Goal: Transaction & Acquisition: Purchase product/service

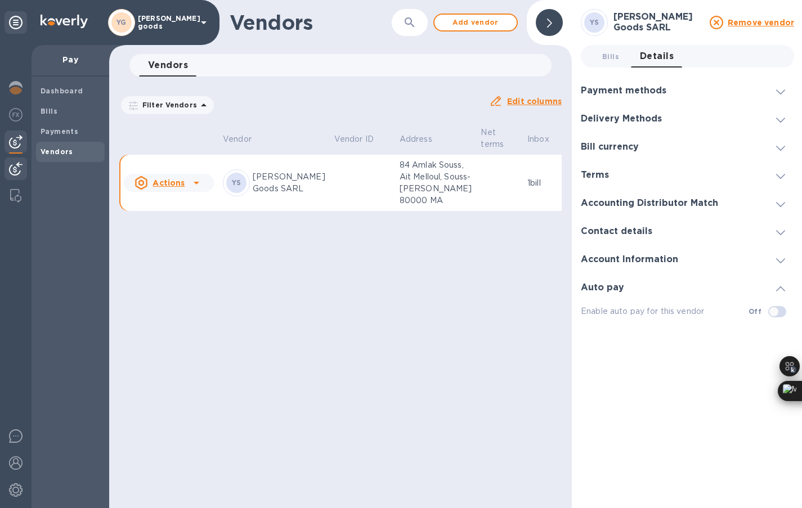
click at [19, 169] on img at bounding box center [16, 169] width 14 height 14
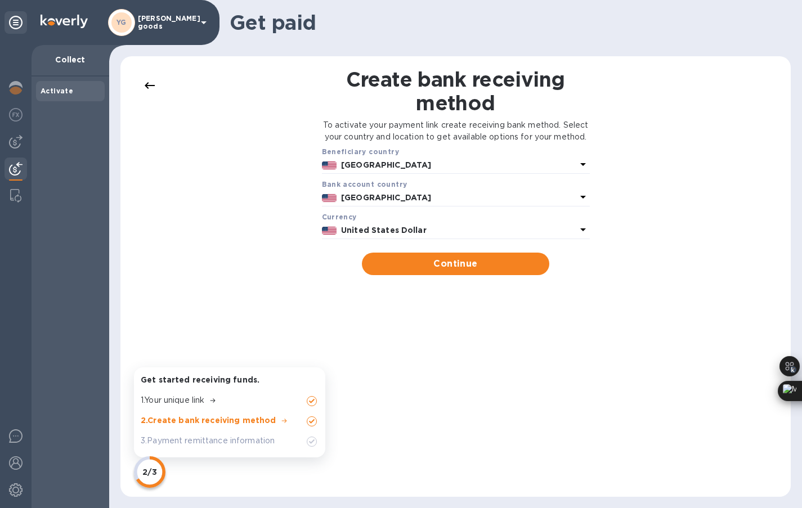
click at [674, 134] on div "Create bank receiving method To activate your payment link create receiving ban…" at bounding box center [456, 277] width 648 height 418
click at [16, 148] on img at bounding box center [16, 142] width 14 height 14
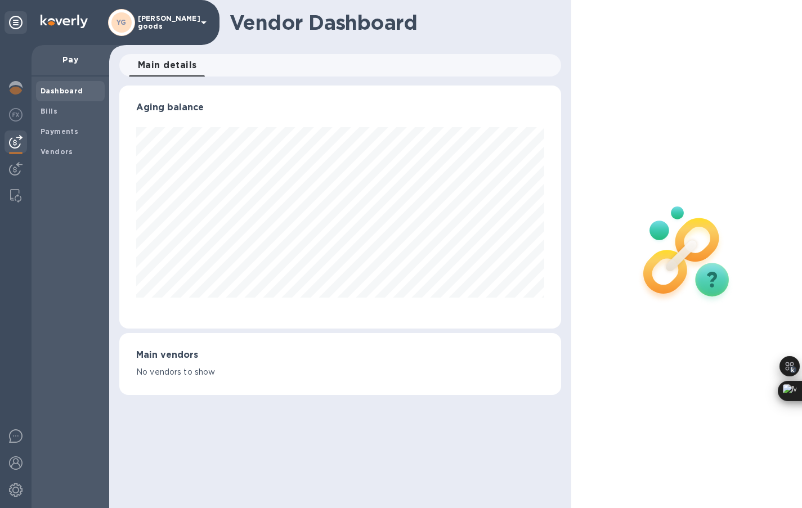
scroll to position [243, 442]
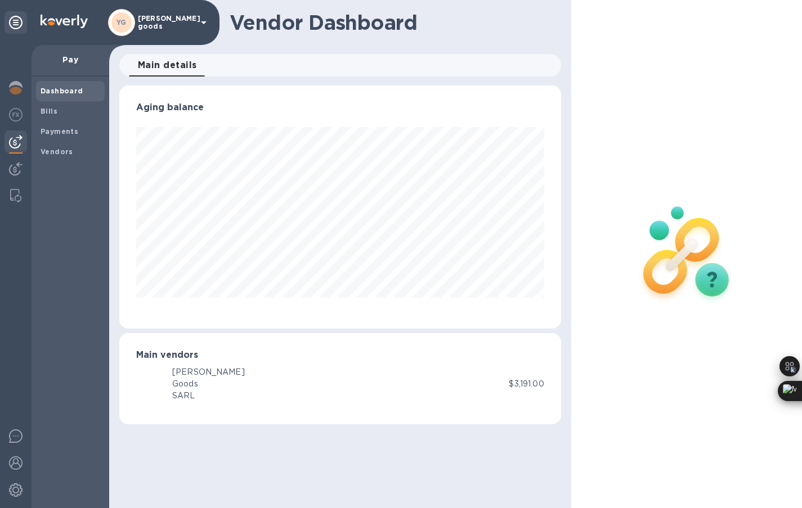
click at [15, 146] on img at bounding box center [16, 142] width 14 height 14
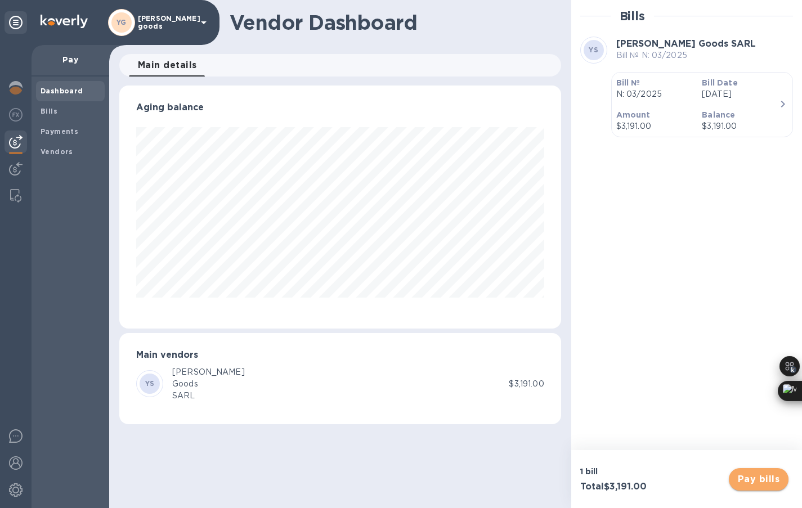
click at [754, 480] on span "Pay bills" at bounding box center [759, 480] width 42 height 14
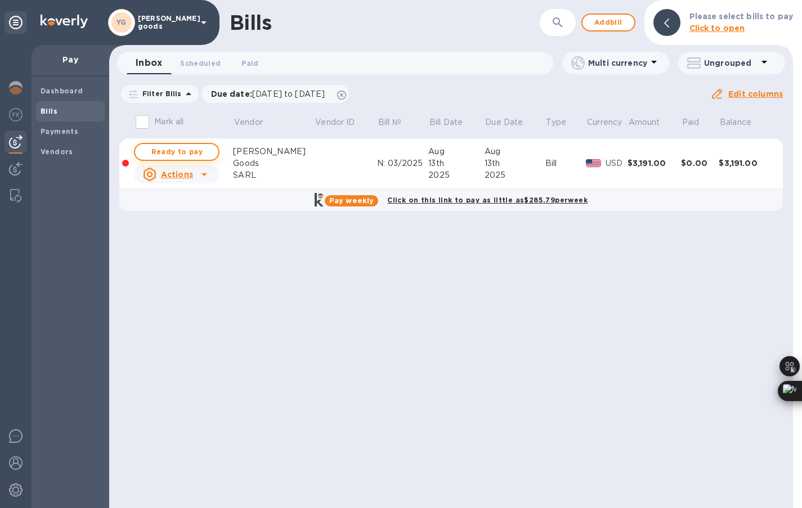
click at [204, 155] on span "Ready to pay" at bounding box center [176, 152] width 65 height 14
checkbox input "true"
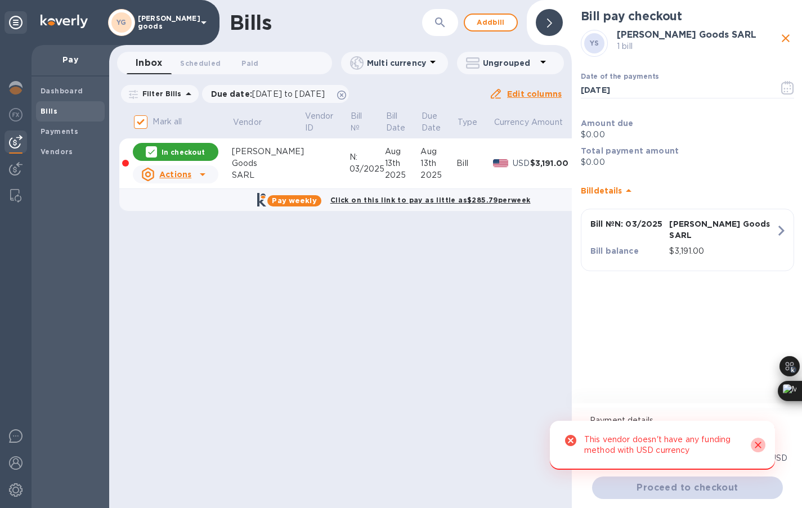
click at [761, 445] on icon "Close" at bounding box center [758, 445] width 11 height 11
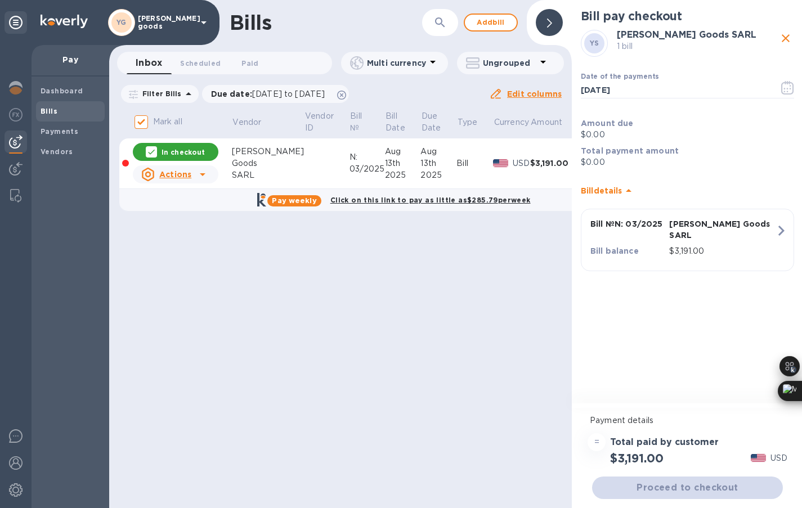
click at [630, 187] on icon at bounding box center [629, 191] width 14 height 14
click at [630, 187] on icon at bounding box center [629, 187] width 14 height 14
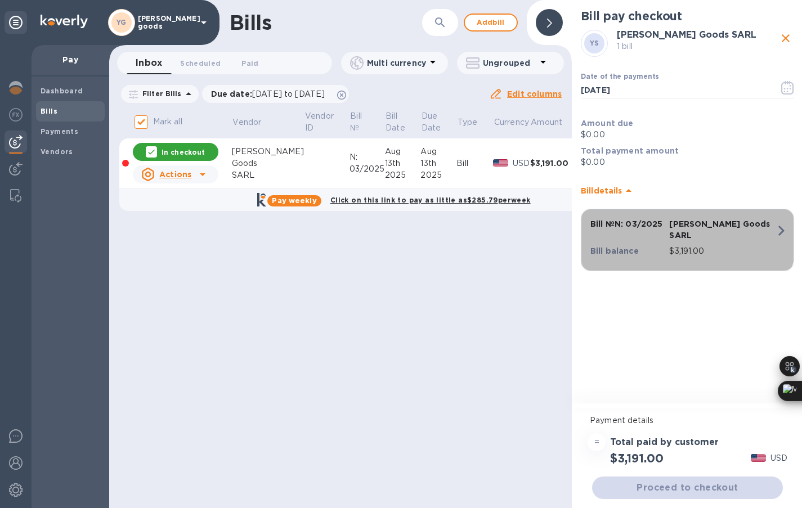
click at [660, 226] on p "Bill № N: 03/2025" at bounding box center [628, 223] width 74 height 11
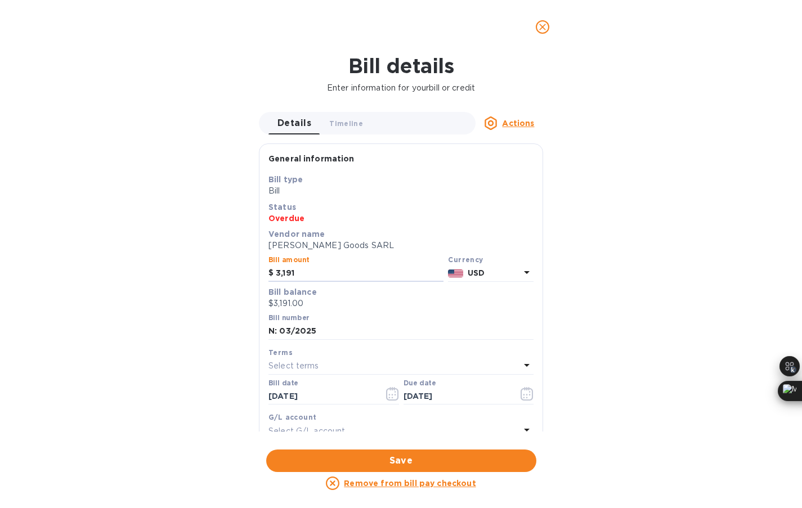
drag, startPoint x: 302, startPoint y: 274, endPoint x: 254, endPoint y: 274, distance: 47.9
click at [254, 274] on div "Details 0 Timeline 0 Actions General information Save Bill type Bill Status Ove…" at bounding box center [401, 272] width 296 height 320
click at [541, 22] on icon "close" at bounding box center [542, 26] width 11 height 11
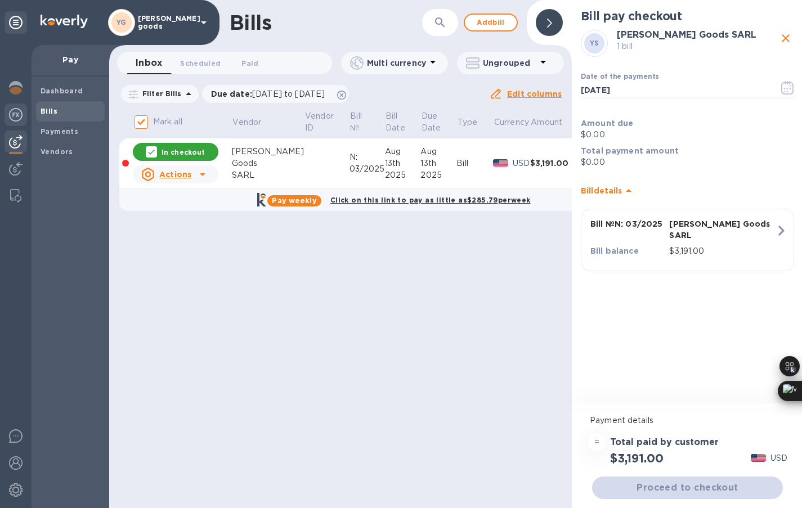
click at [14, 121] on img at bounding box center [16, 115] width 14 height 14
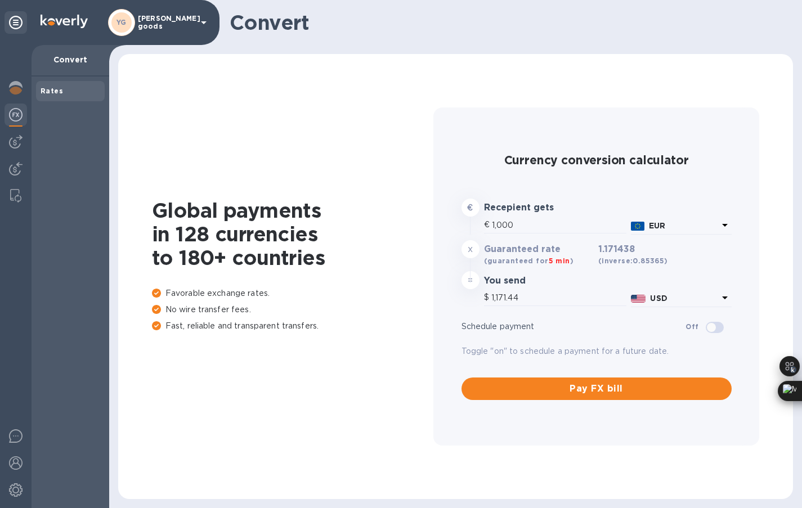
click at [636, 223] on div at bounding box center [638, 226] width 14 height 9
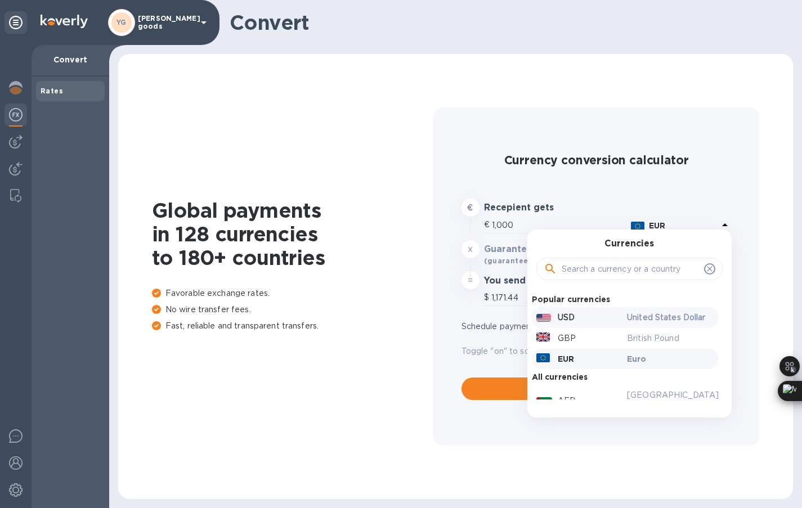
click at [588, 322] on div "USD" at bounding box center [579, 318] width 91 height 16
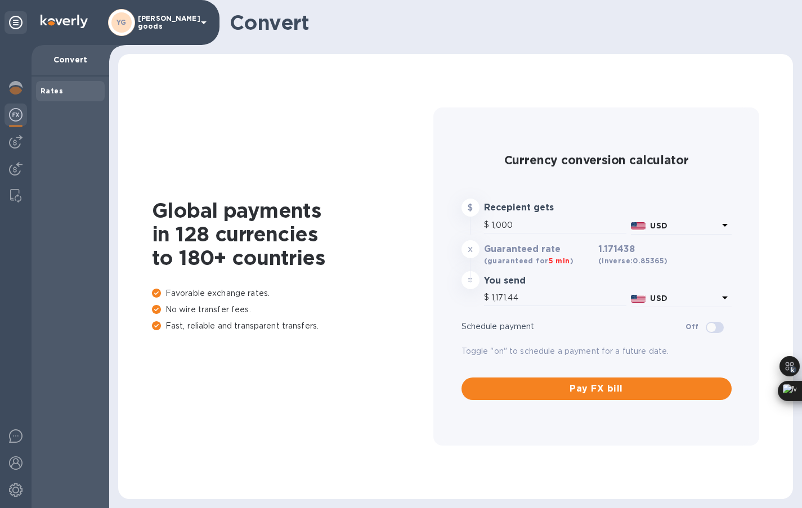
type input "1,000"
click at [712, 232] on p "USD" at bounding box center [684, 226] width 68 height 12
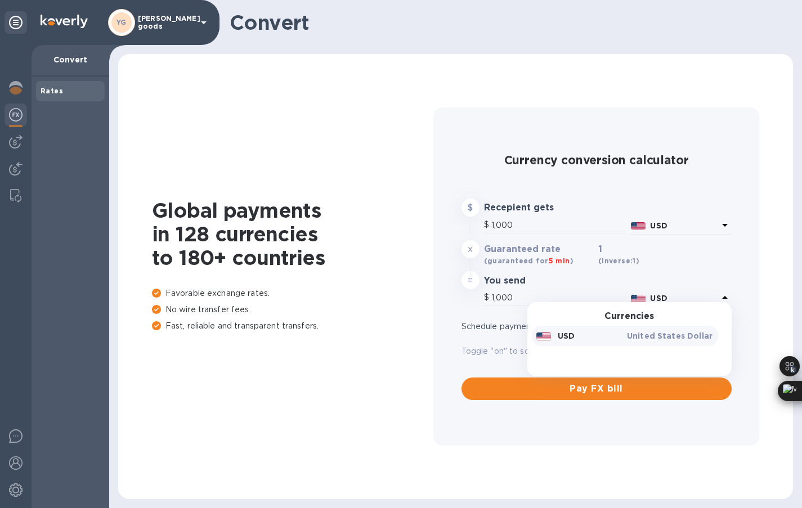
click at [666, 261] on div "1 (inverse: 1 )" at bounding box center [653, 255] width 114 height 27
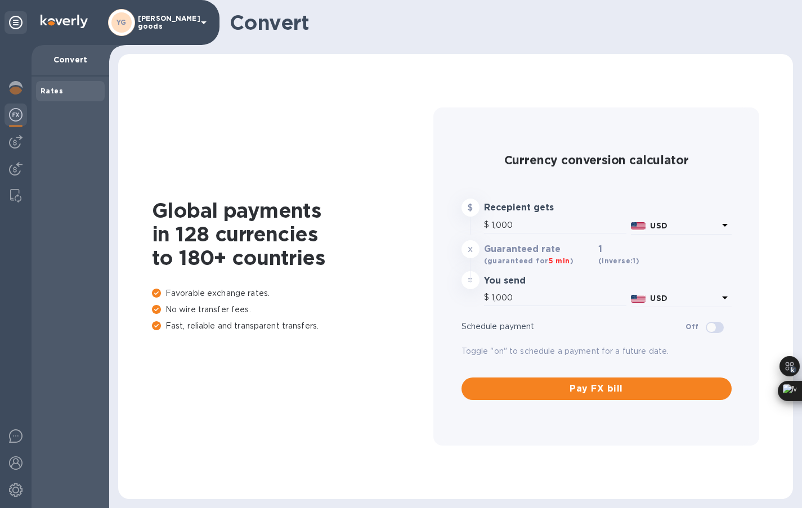
click at [698, 232] on p "USD" at bounding box center [684, 226] width 68 height 12
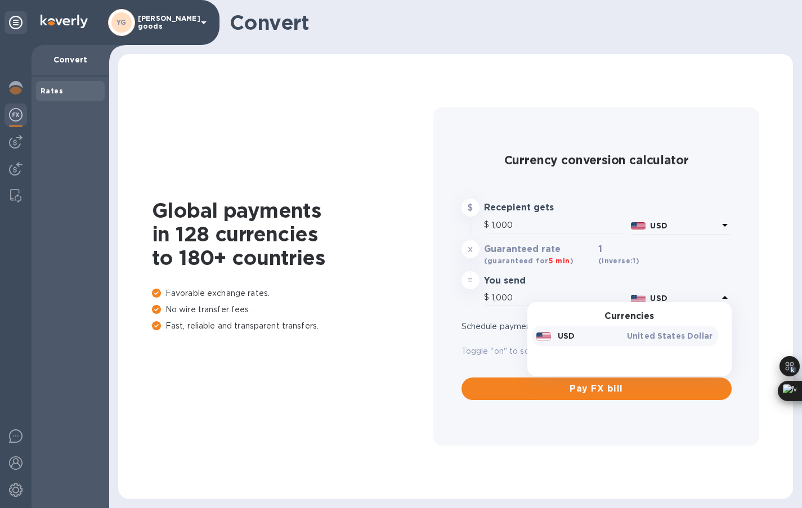
click at [664, 338] on p "United States Dollar" at bounding box center [670, 336] width 87 height 11
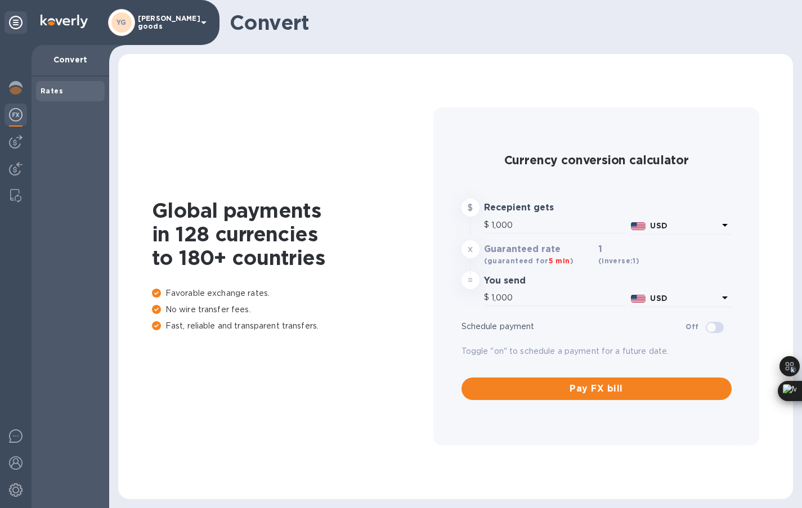
click at [694, 226] on p "USD" at bounding box center [684, 226] width 68 height 12
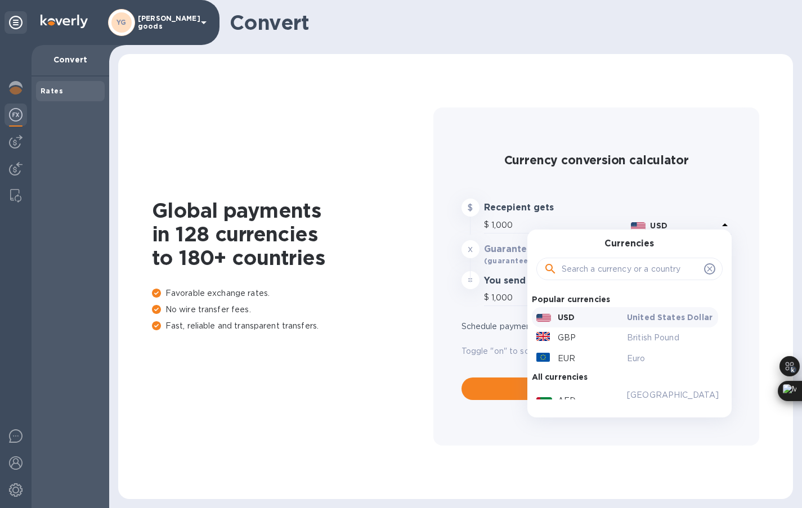
click at [623, 271] on input "text" at bounding box center [631, 269] width 138 height 17
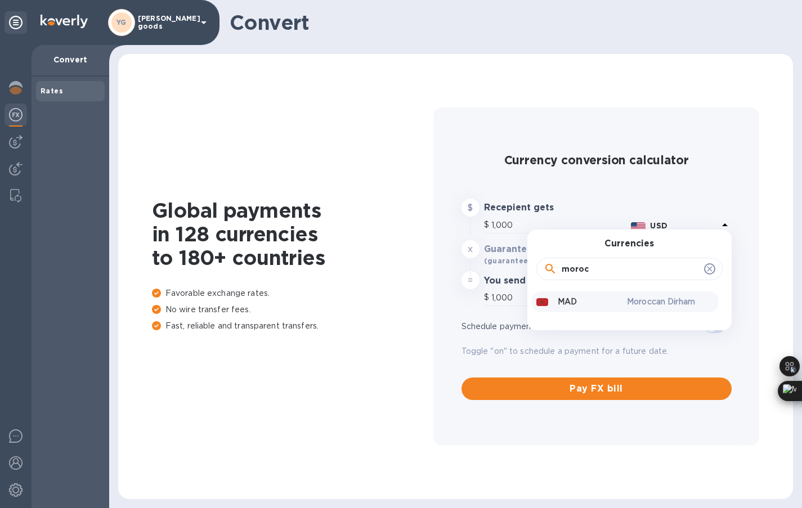
type input "moroc"
click at [615, 310] on div "MAD Moroccan Dirham" at bounding box center [625, 302] width 186 height 21
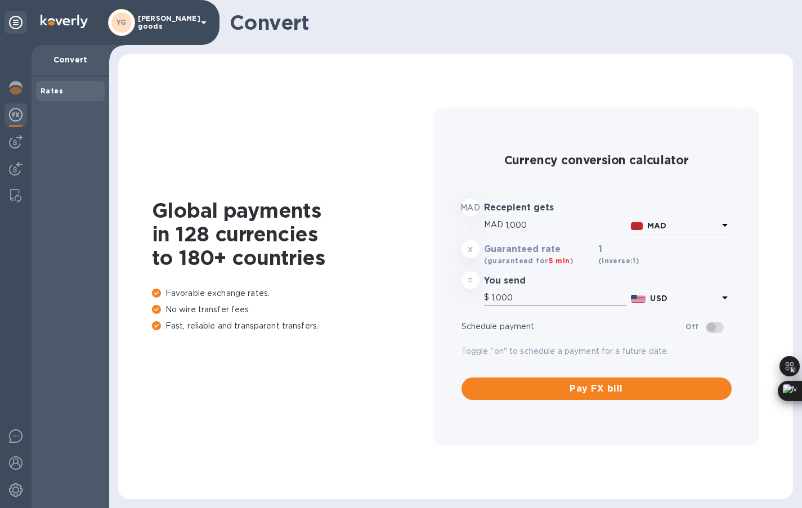
type input "112.09"
drag, startPoint x: 574, startPoint y: 391, endPoint x: 568, endPoint y: 301, distance: 90.3
click at [568, 304] on div "Currency conversion calculator MAD Recepient gets MAD 1,000 MAD x Guaranteed ra…" at bounding box center [596, 277] width 279 height 256
drag, startPoint x: 548, startPoint y: 225, endPoint x: 481, endPoint y: 225, distance: 67.0
click at [482, 225] on div "MAD 1,000" at bounding box center [555, 227] width 147 height 24
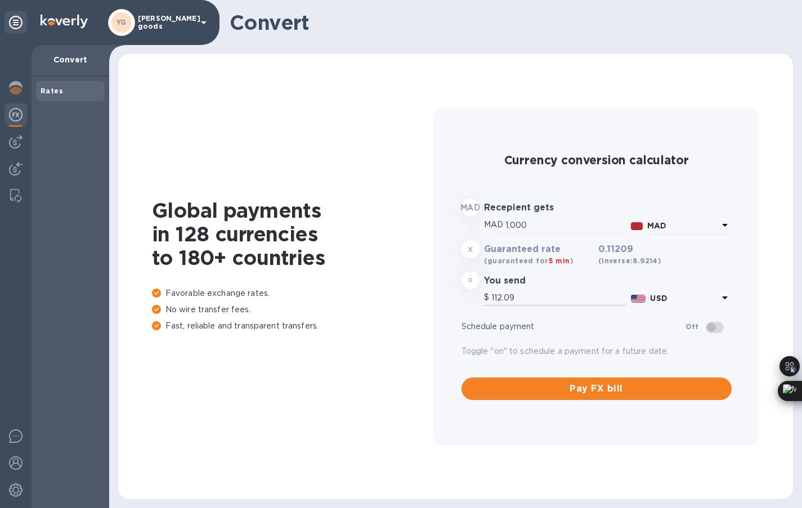
drag, startPoint x: 517, startPoint y: 293, endPoint x: 463, endPoint y: 293, distance: 54.1
click at [463, 293] on div "$ 112.09 USD" at bounding box center [596, 299] width 275 height 24
paste input "3,191"
type input "28,468.2"
type input "3,191"
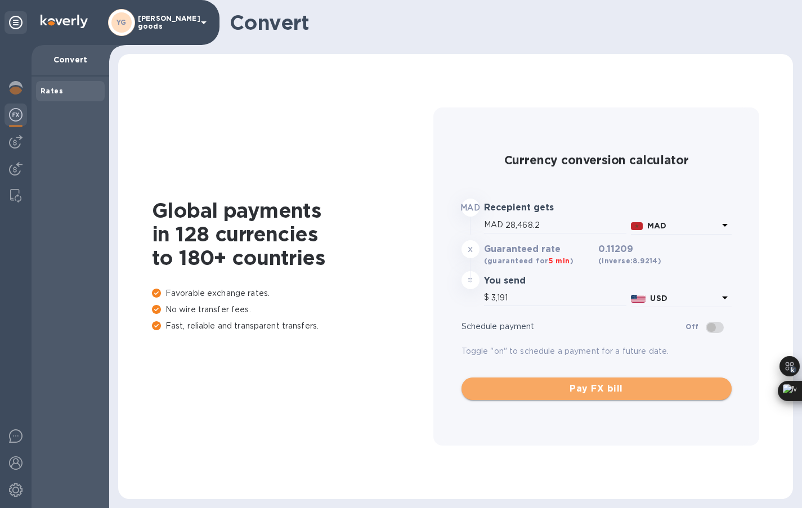
click at [568, 381] on button "Pay FX bill" at bounding box center [597, 389] width 270 height 23
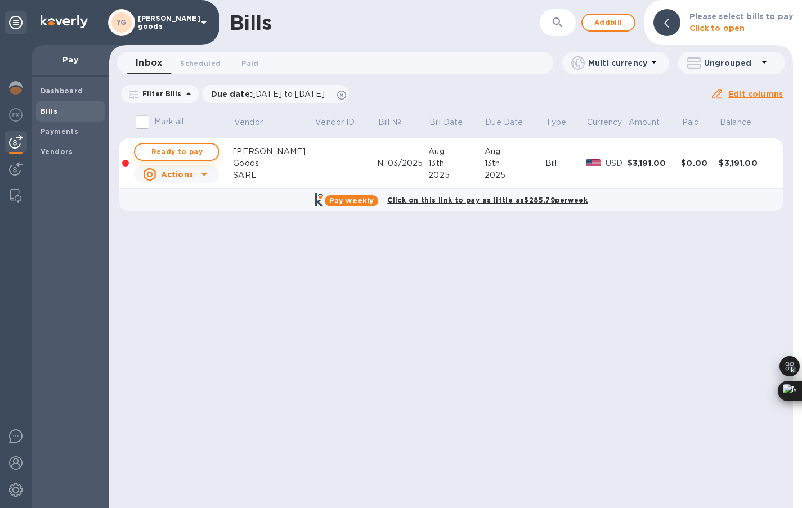
click at [197, 153] on span "Ready to pay" at bounding box center [176, 152] width 65 height 14
checkbox input "true"
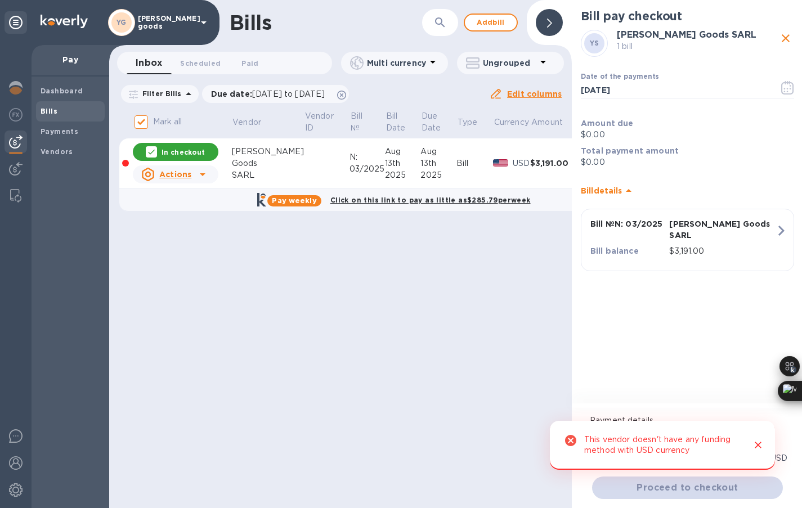
click at [763, 446] on icon "Close" at bounding box center [758, 445] width 11 height 11
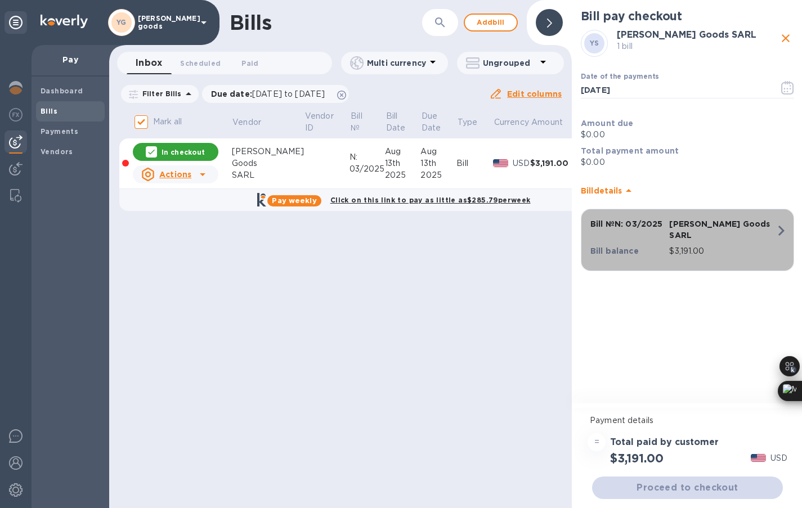
click at [785, 251] on div "Bill № N: 03/2025 [PERSON_NAME] Goods SARL Bill balance $3,191.00" at bounding box center [685, 240] width 203 height 57
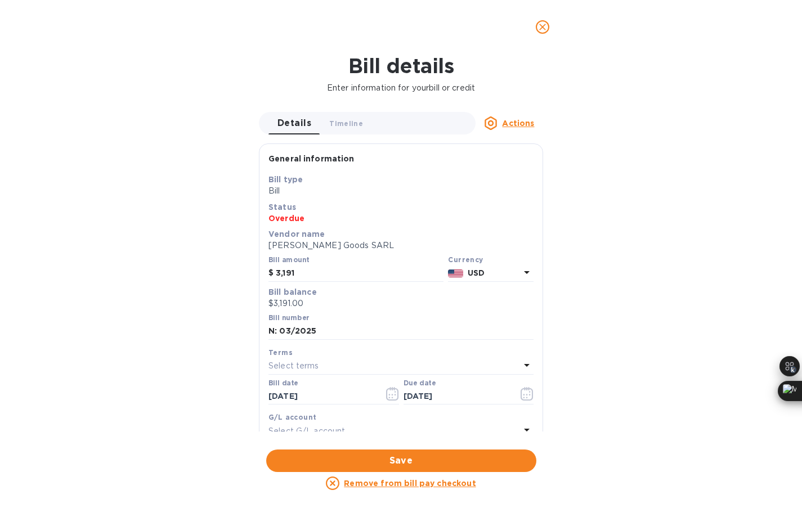
click at [506, 274] on p "USD" at bounding box center [494, 273] width 52 height 12
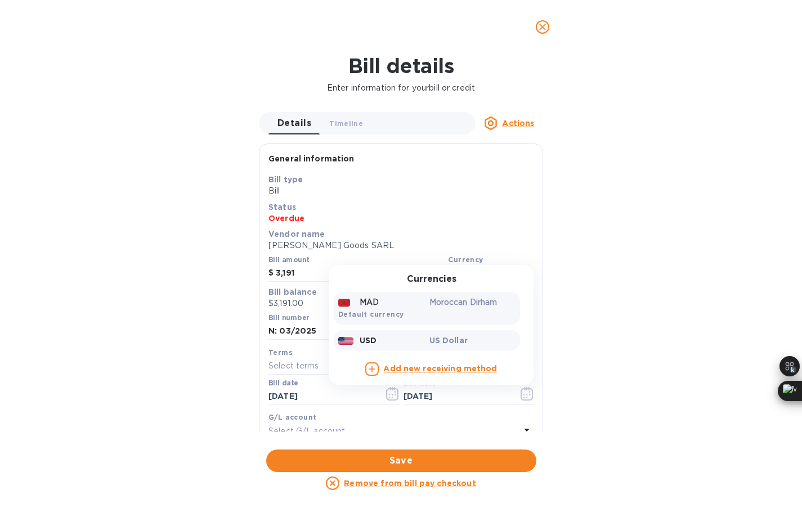
click at [421, 313] on div "MAD Moroccan Dirham Default currency" at bounding box center [427, 308] width 186 height 33
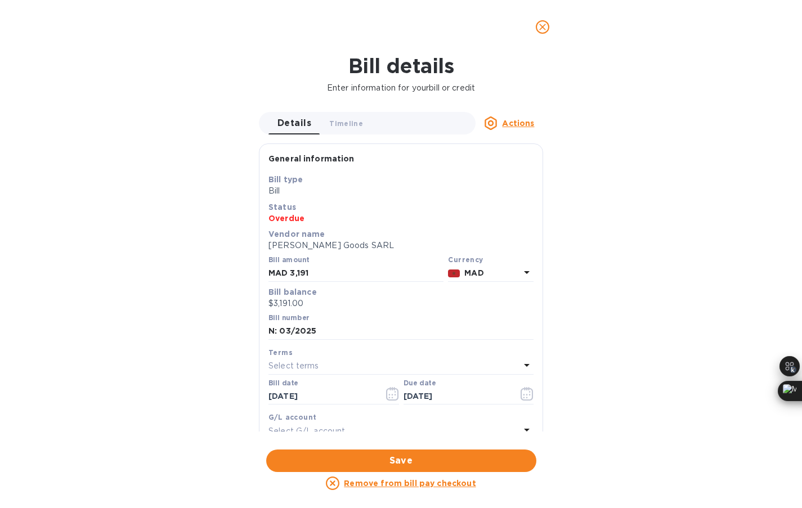
click at [496, 273] on p "MAD" at bounding box center [493, 273] width 56 height 12
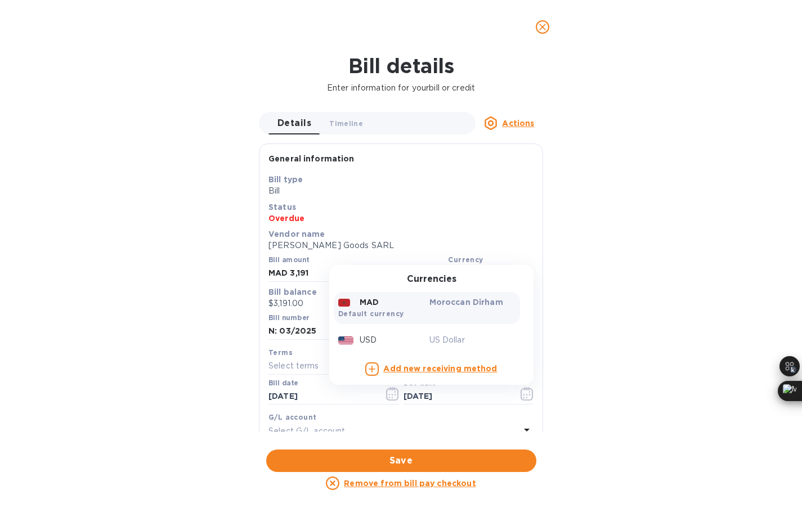
click at [474, 205] on p "Status" at bounding box center [401, 207] width 265 height 11
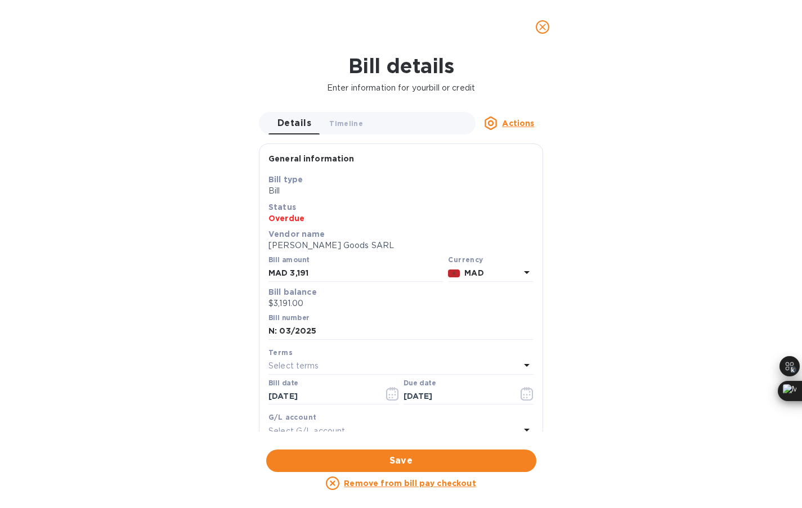
click at [470, 275] on b "MAD" at bounding box center [474, 273] width 19 height 9
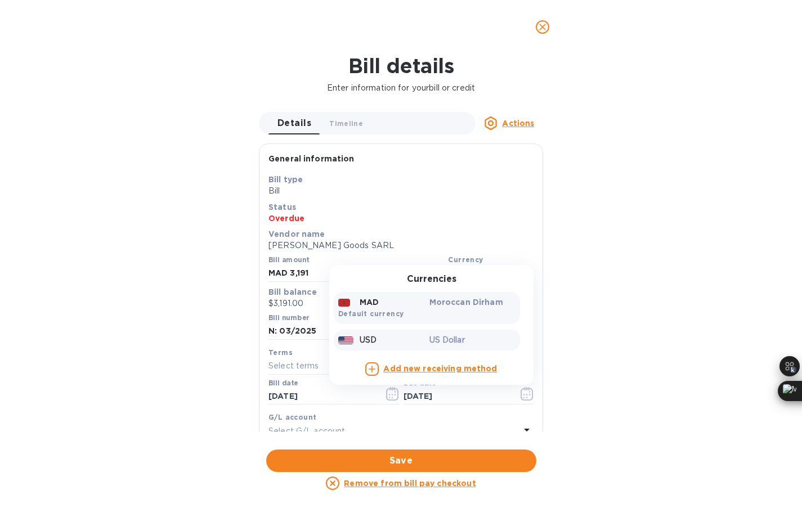
click at [445, 330] on div "USD US Dollar" at bounding box center [427, 340] width 186 height 21
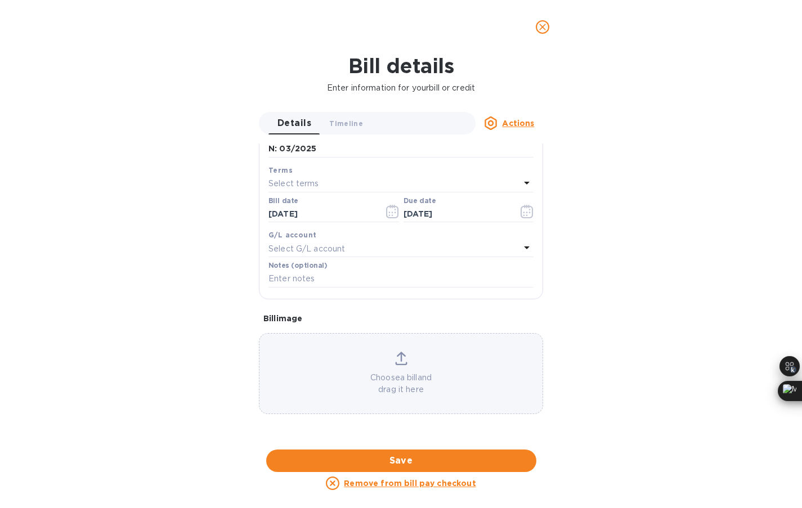
scroll to position [320, 0]
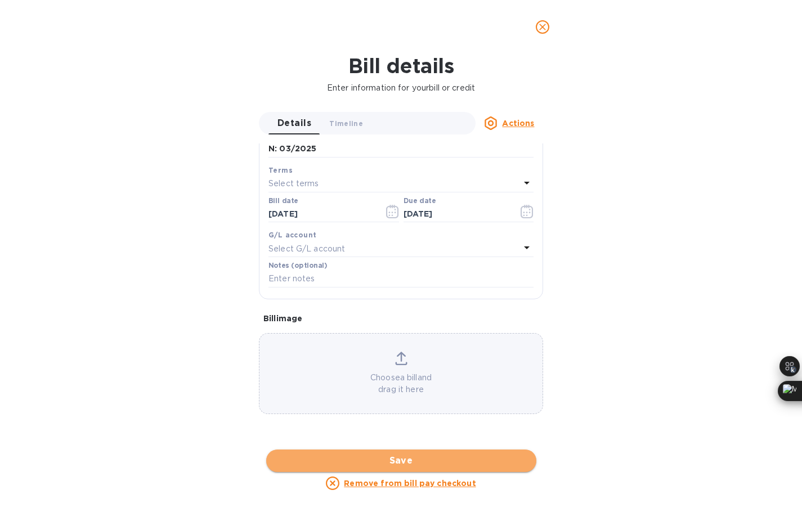
click at [383, 455] on span "Save" at bounding box center [401, 461] width 252 height 14
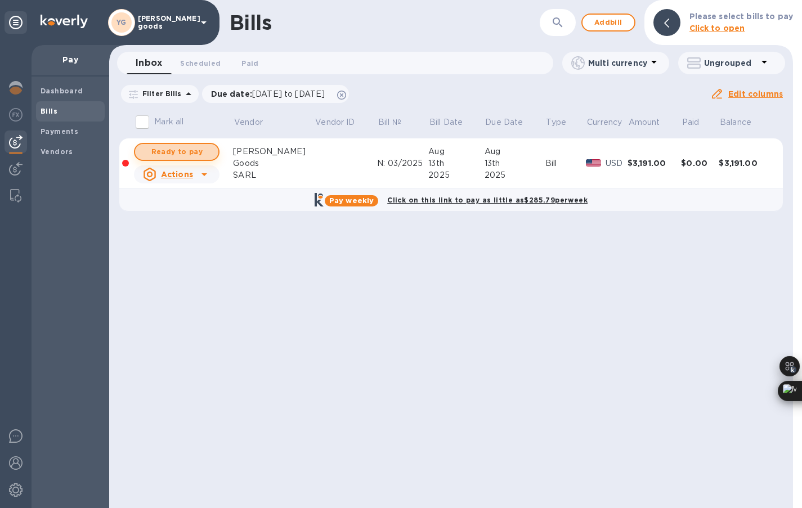
click at [204, 155] on span "Ready to pay" at bounding box center [176, 152] width 65 height 14
checkbox input "true"
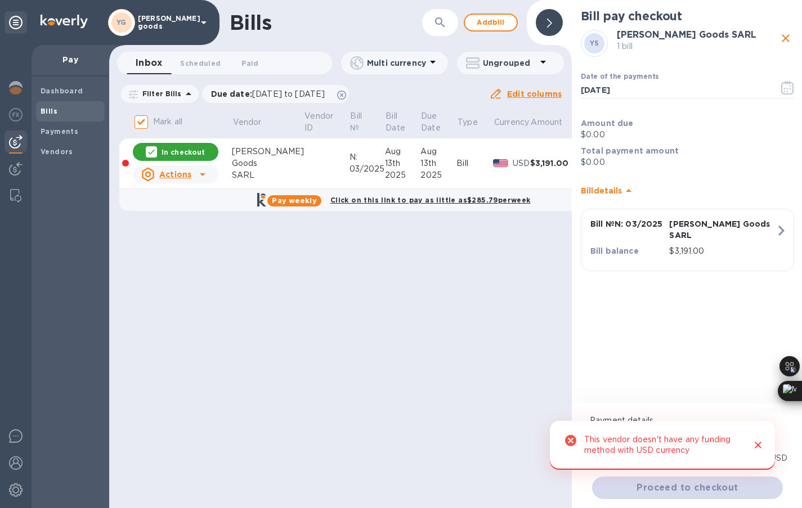
click at [755, 441] on icon "Close" at bounding box center [758, 445] width 11 height 11
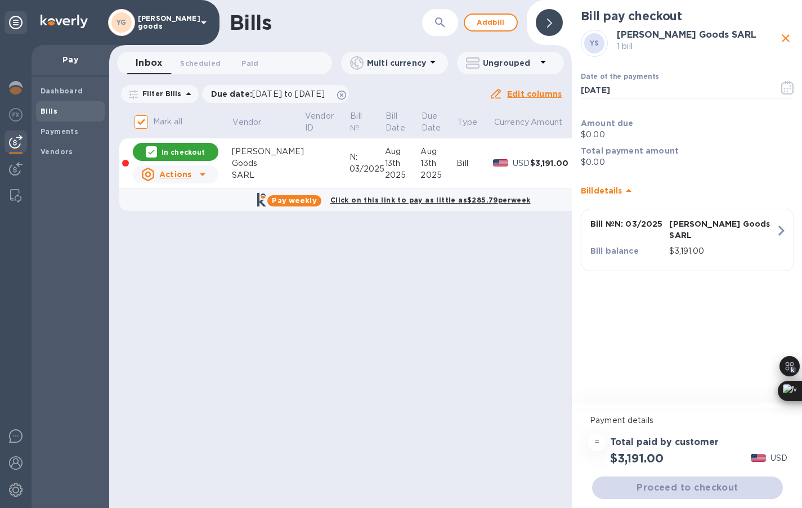
click at [758, 439] on div "= Total paid by customer $3,191.00 USD" at bounding box center [688, 449] width 204 height 37
click at [748, 222] on p "[PERSON_NAME] Goods SARL" at bounding box center [723, 229] width 106 height 23
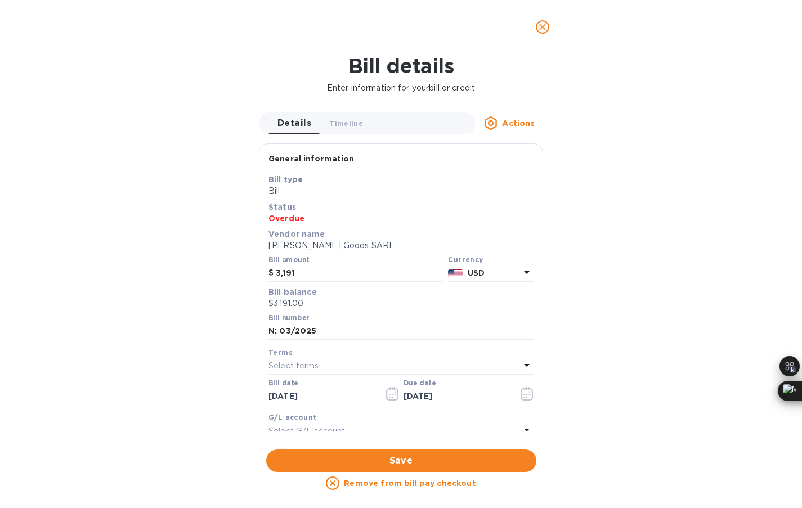
click at [508, 261] on div "Currency" at bounding box center [491, 260] width 86 height 12
drag, startPoint x: 338, startPoint y: 276, endPoint x: 257, endPoint y: 270, distance: 81.4
click at [257, 270] on div "Details 0 Timeline 0 Actions General information Save Bill type Bill Status Ove…" at bounding box center [401, 272] width 296 height 320
type input "1,171.44"
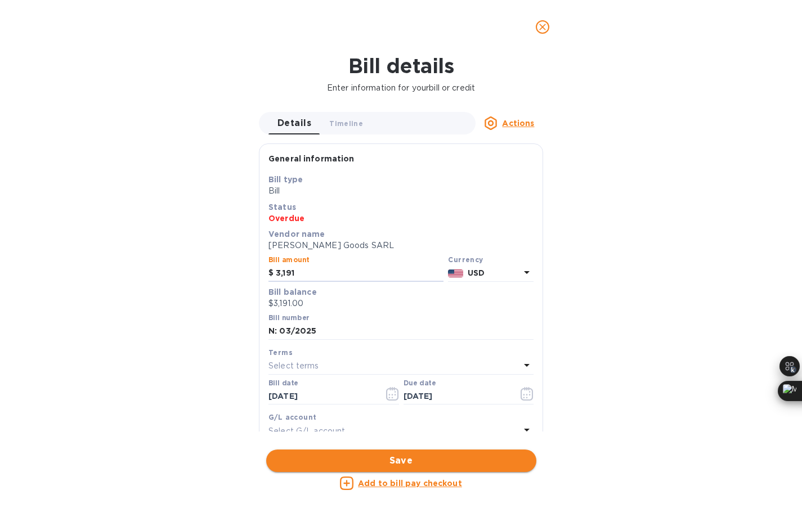
click at [430, 457] on span "Save" at bounding box center [401, 461] width 252 height 14
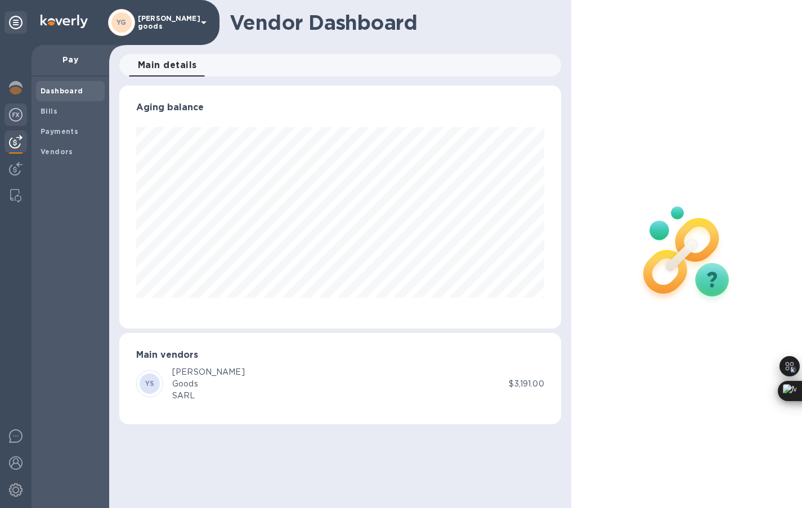
click at [21, 122] on div at bounding box center [16, 116] width 23 height 25
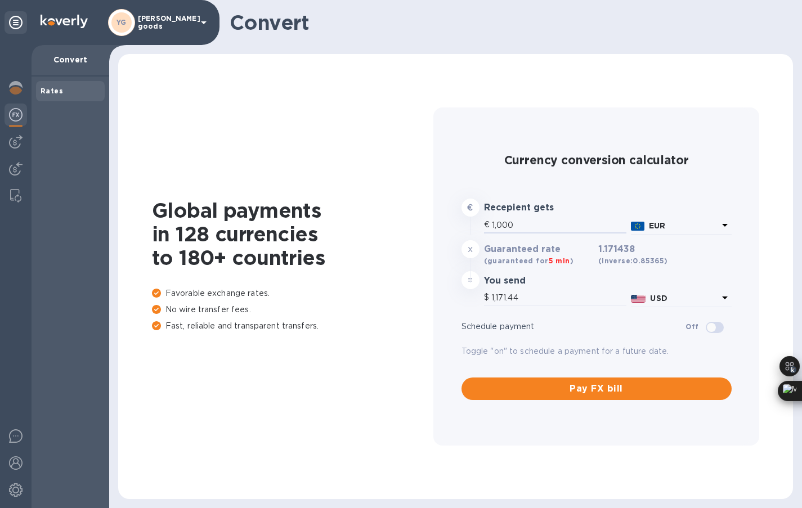
drag, startPoint x: 534, startPoint y: 230, endPoint x: 481, endPoint y: 220, distance: 53.8
click at [482, 220] on div "€ 1,000" at bounding box center [555, 227] width 147 height 24
click at [677, 231] on p "EUR" at bounding box center [683, 226] width 69 height 12
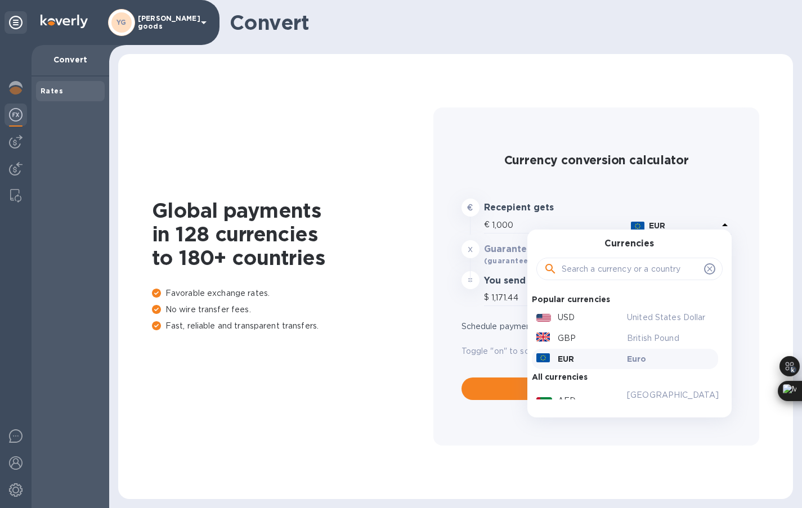
click at [641, 275] on input "text" at bounding box center [631, 269] width 138 height 17
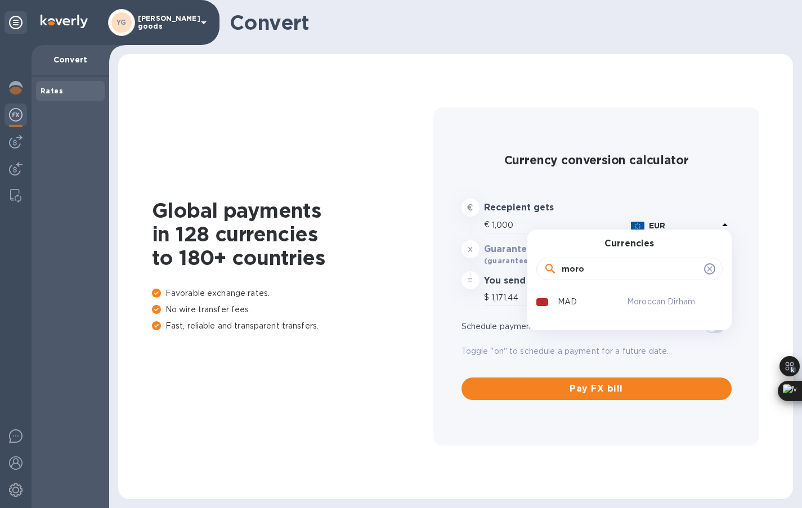
type input "moro"
click at [630, 314] on div "Currencies moro MAD Moroccan Dirham" at bounding box center [630, 280] width 204 height 101
click at [630, 312] on div "Currencies moro MAD Moroccan Dirham" at bounding box center [630, 280] width 204 height 101
click at [626, 305] on div "Moroccan Dirham" at bounding box center [670, 302] width 91 height 16
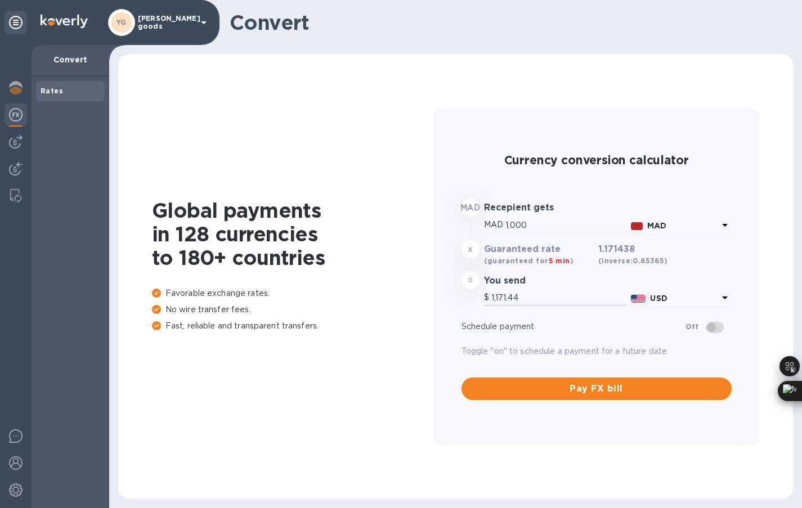
type input "112.09"
drag, startPoint x: 581, startPoint y: 297, endPoint x: 458, endPoint y: 301, distance: 123.4
click at [458, 301] on div "MAD Recepient gets MAD 1,000 MAD x Guaranteed rate (guaranteed for 5 min ) 0.11…" at bounding box center [596, 253] width 279 height 119
paste input "3,191"
type input "28,468.2"
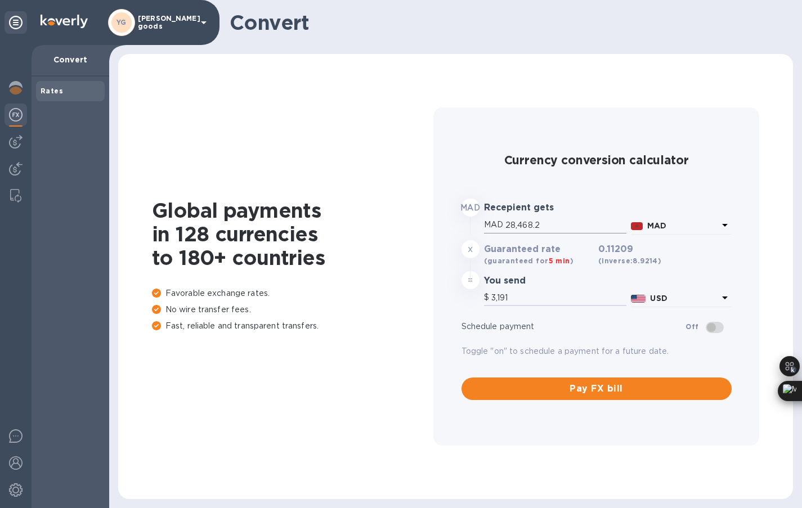
type input "3,191"
drag, startPoint x: 546, startPoint y: 229, endPoint x: 490, endPoint y: 224, distance: 56.5
click at [490, 224] on div "MAD 28,468.2" at bounding box center [555, 225] width 142 height 17
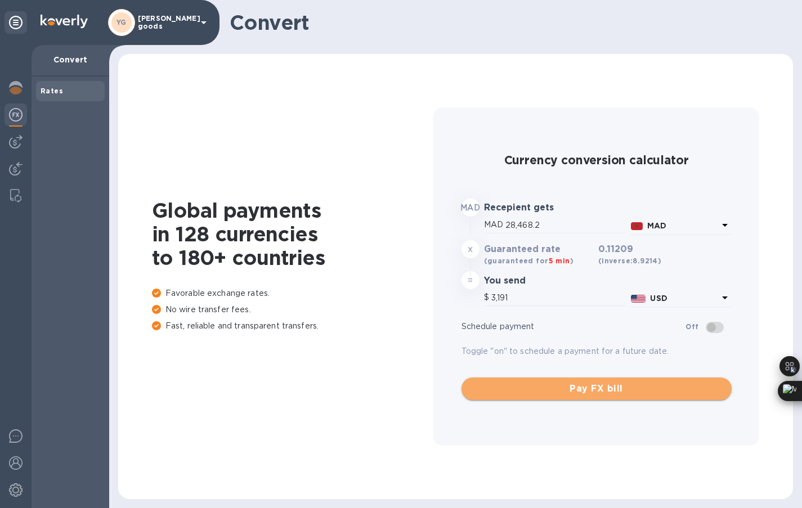
click at [608, 386] on span "Pay FX bill" at bounding box center [597, 389] width 252 height 14
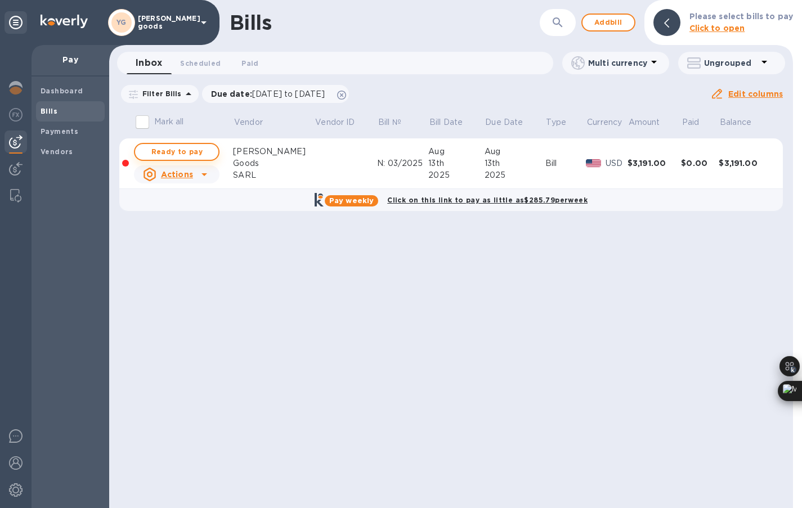
click at [204, 148] on span "Ready to pay" at bounding box center [176, 152] width 65 height 14
checkbox input "true"
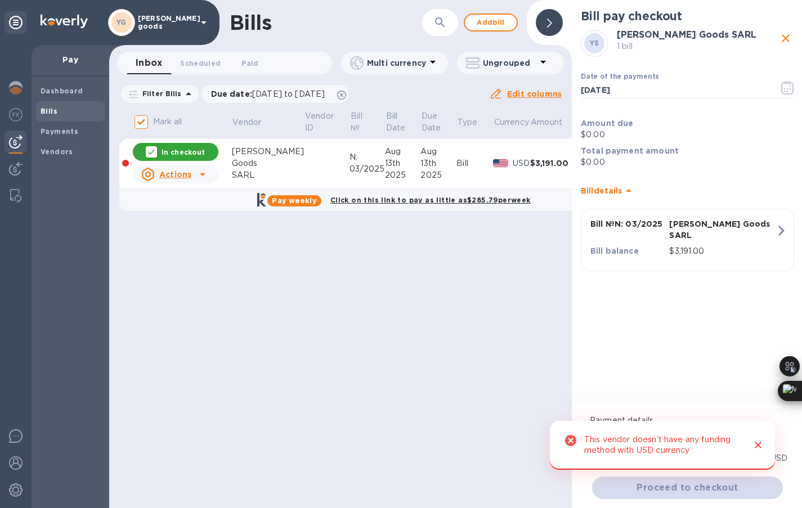
click at [703, 247] on div "$3,191.00" at bounding box center [722, 251] width 111 height 16
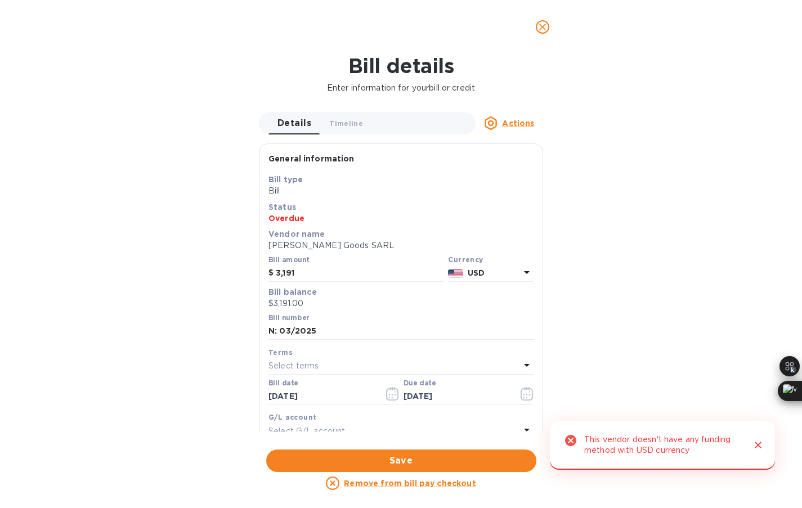
click at [514, 274] on p "USD" at bounding box center [494, 273] width 52 height 12
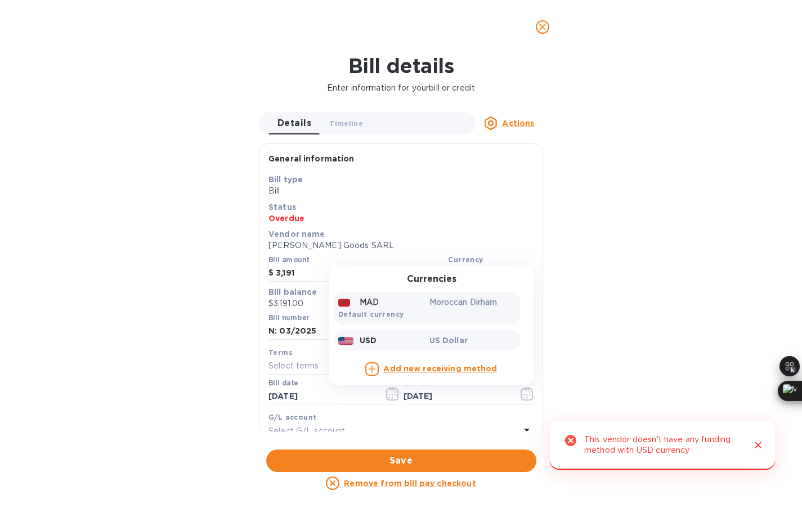
click at [444, 305] on p "Moroccan Dirham" at bounding box center [473, 303] width 87 height 12
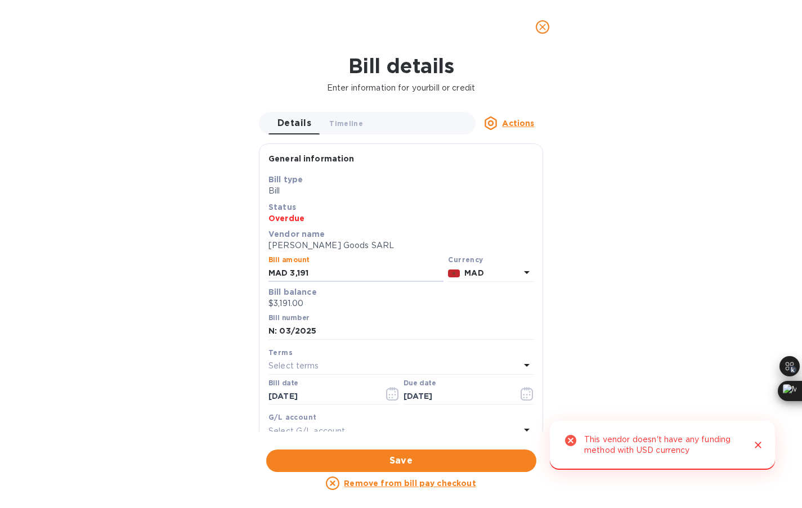
drag, startPoint x: 317, startPoint y: 273, endPoint x: 237, endPoint y: 273, distance: 80.0
click at [236, 273] on div "Bill details Enter information for your bill or credit Details 0 Timeline 0 Act…" at bounding box center [401, 281] width 802 height 454
paste input "28,468.2"
type input "28,468.2"
click at [345, 452] on button "Save" at bounding box center [401, 461] width 270 height 23
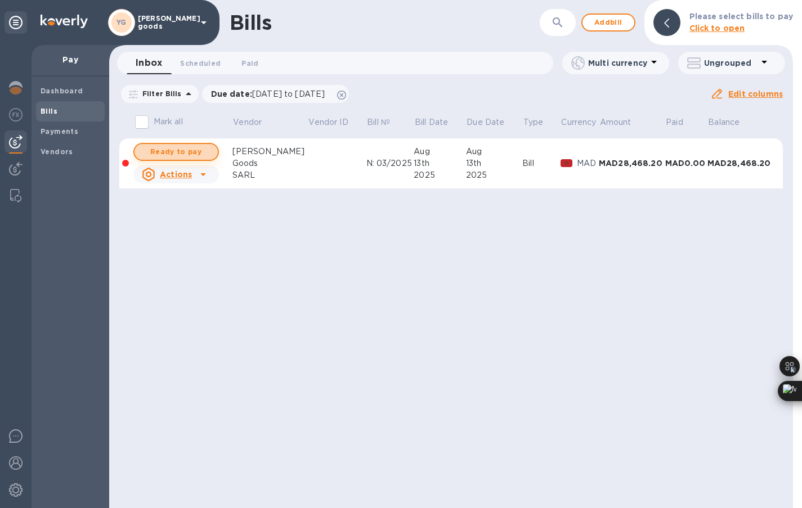
click at [183, 156] on span "Ready to pay" at bounding box center [176, 152] width 65 height 14
checkbox input "true"
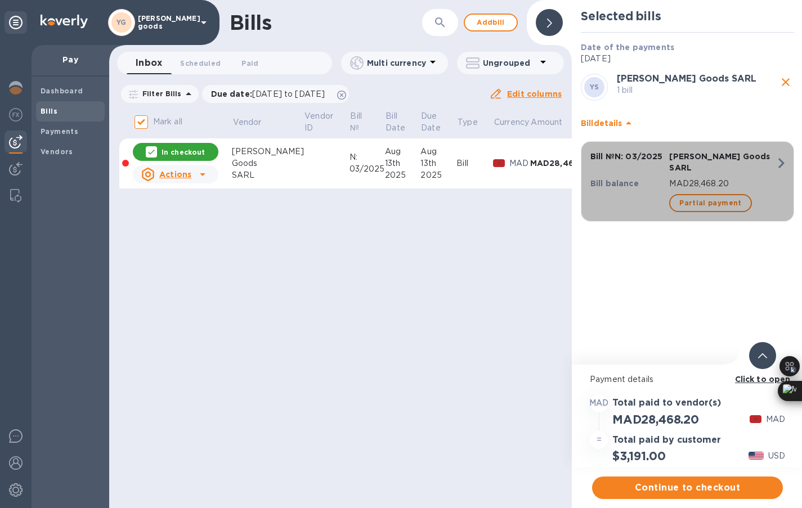
click at [721, 192] on div "Partial payment" at bounding box center [722, 203] width 111 height 23
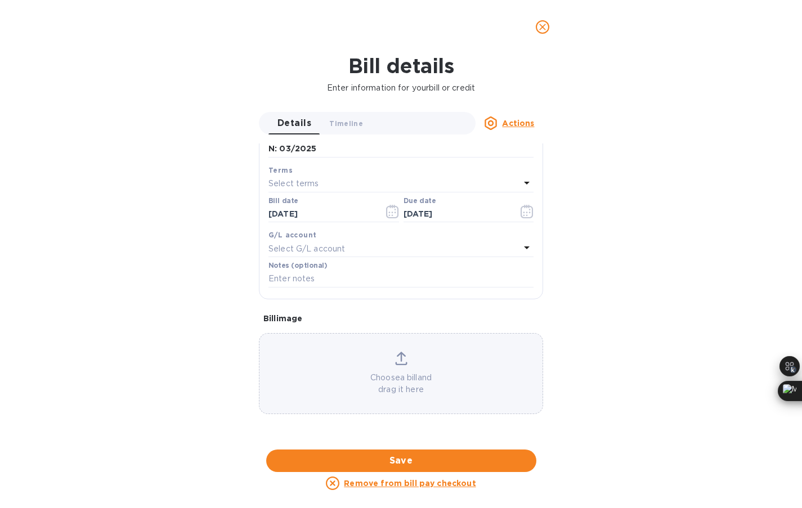
scroll to position [561, 0]
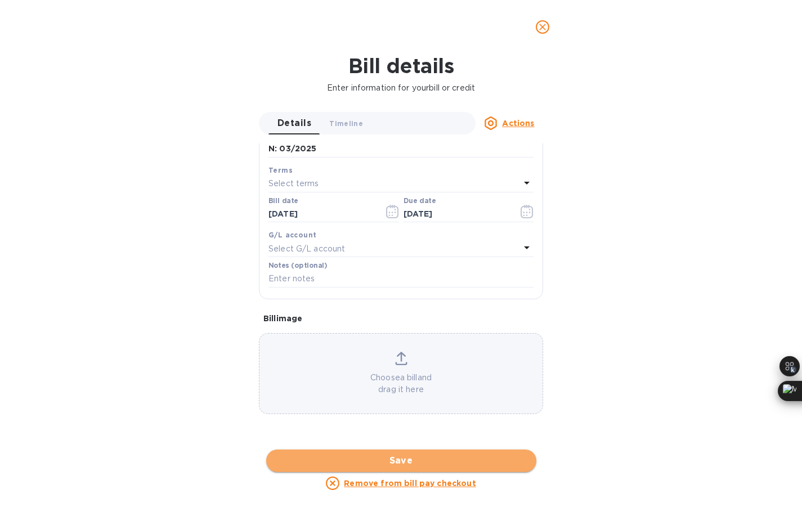
click at [392, 470] on button "Save" at bounding box center [401, 461] width 270 height 23
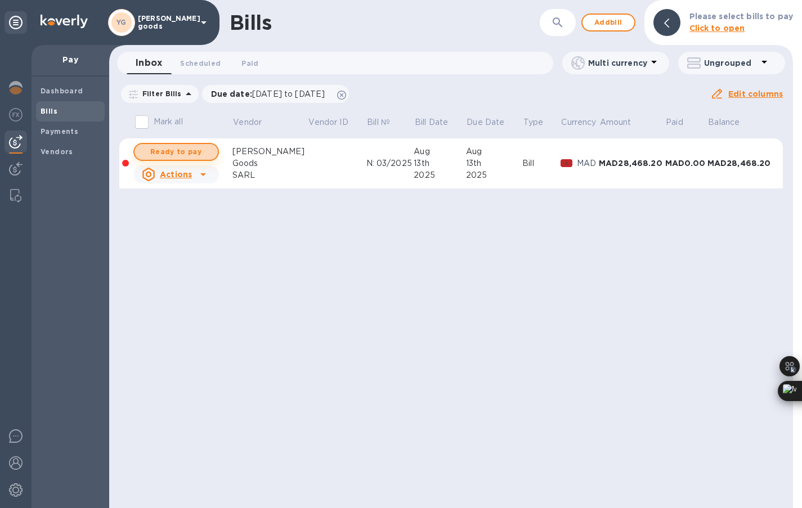
click at [148, 151] on span "Ready to pay" at bounding box center [176, 152] width 65 height 14
checkbox input "true"
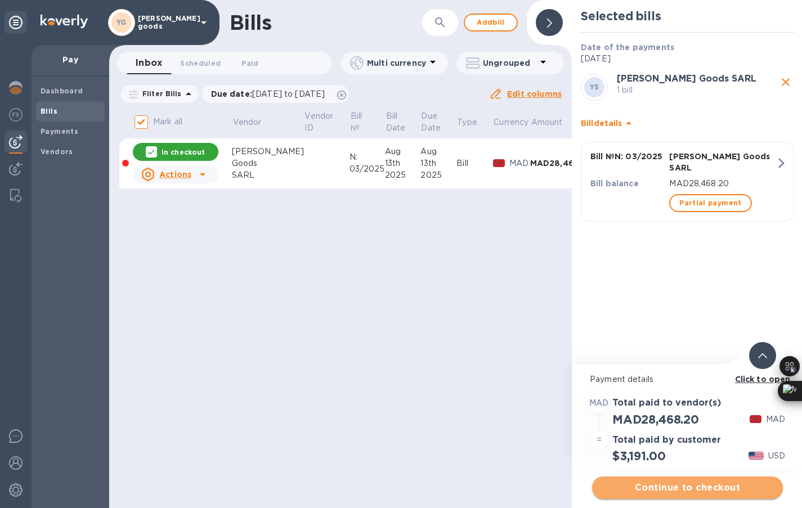
click at [663, 486] on span "Continue to checkout" at bounding box center [687, 488] width 173 height 14
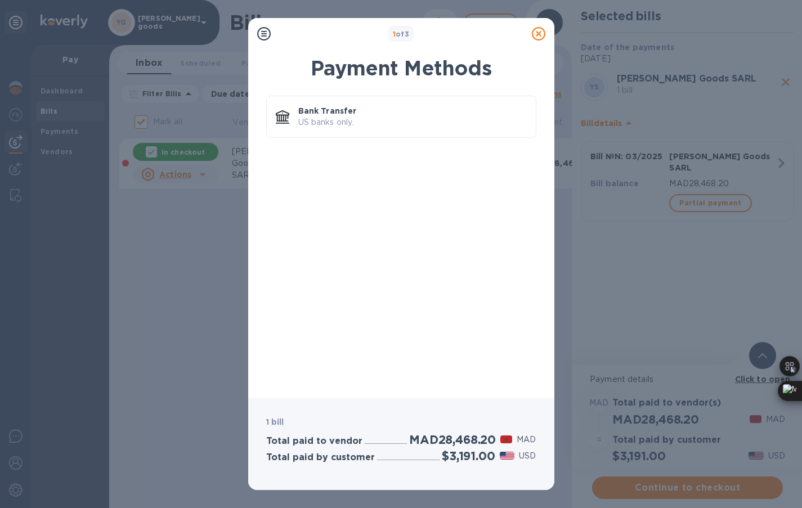
click at [390, 90] on div "Bank Transfer US banks only." at bounding box center [401, 239] width 288 height 301
click at [368, 142] on div "Bank Transfer US banks only." at bounding box center [401, 119] width 270 height 47
click at [368, 113] on p "Bank Transfer" at bounding box center [412, 110] width 229 height 11
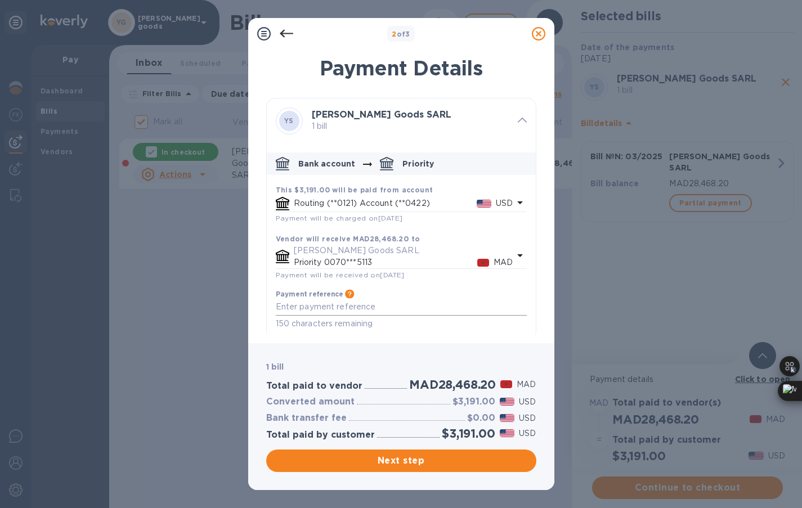
scroll to position [7, 0]
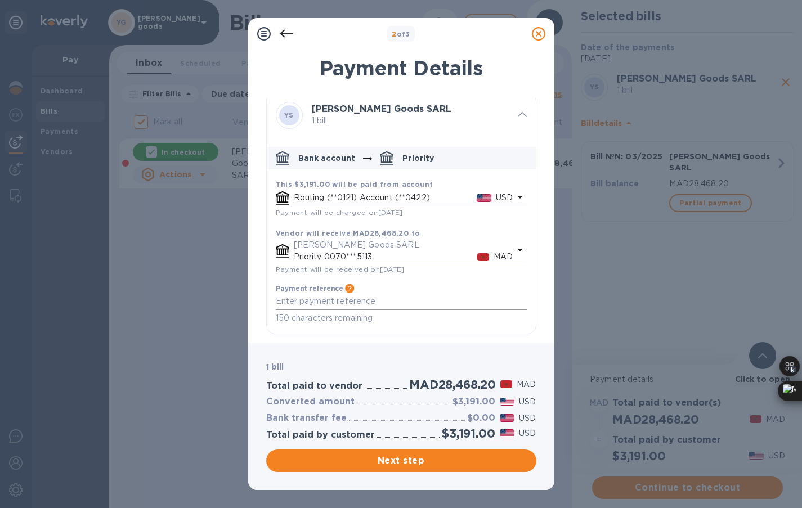
click at [410, 307] on div "x" at bounding box center [401, 301] width 251 height 17
type textarea "03/2025"
click at [417, 463] on span "Next step" at bounding box center [401, 461] width 252 height 14
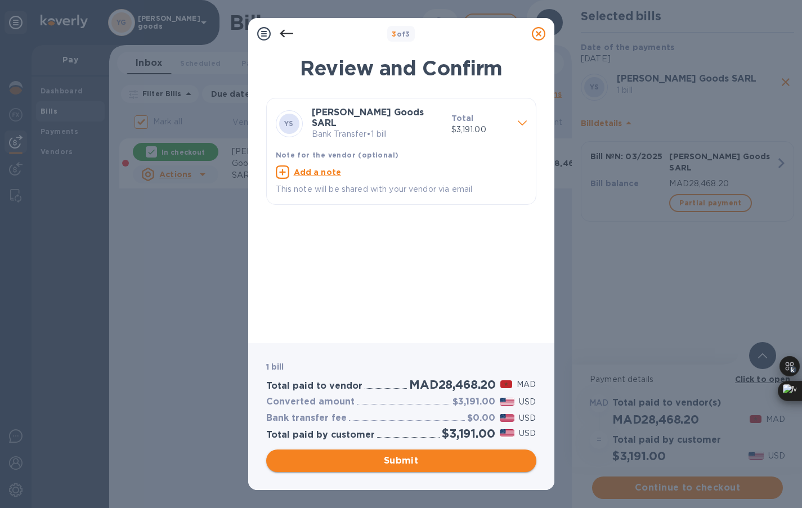
click at [401, 461] on span "Submit" at bounding box center [401, 461] width 252 height 14
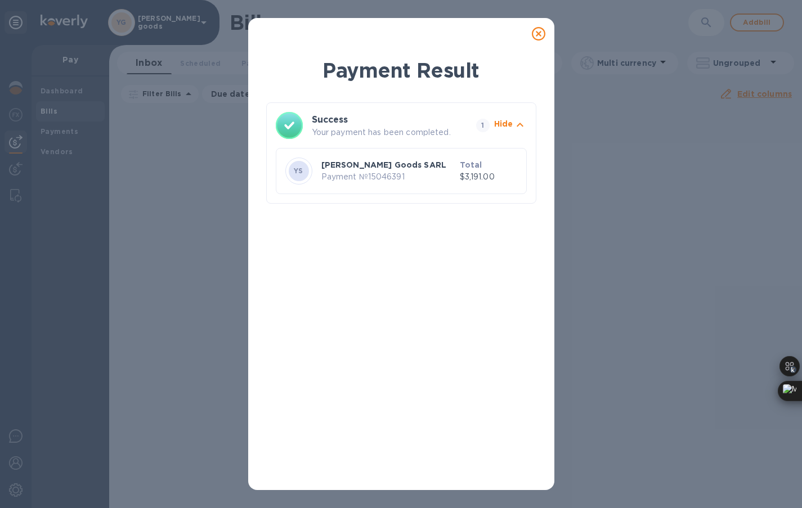
click at [521, 117] on div "Hide" at bounding box center [510, 126] width 37 height 20
click at [519, 126] on icon "button" at bounding box center [521, 125] width 14 height 14
click at [373, 167] on p "[PERSON_NAME] Goods SARL" at bounding box center [389, 164] width 134 height 11
click at [539, 41] on div at bounding box center [539, 34] width 23 height 23
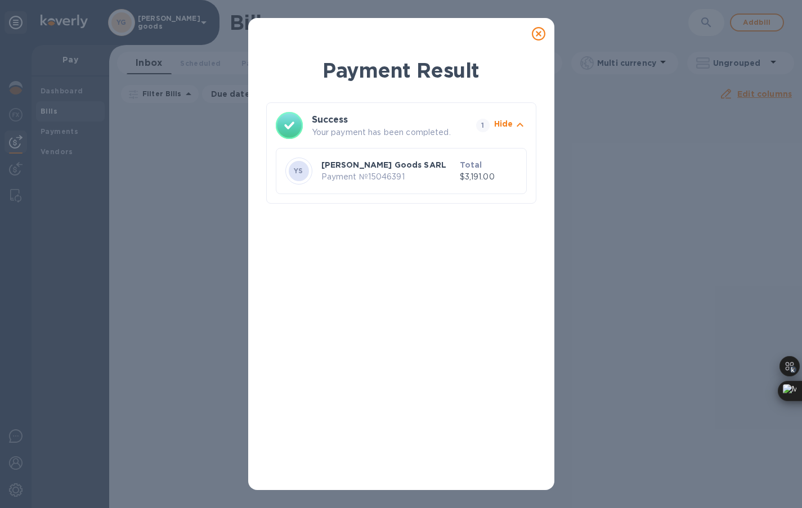
click at [539, 31] on icon at bounding box center [539, 34] width 14 height 14
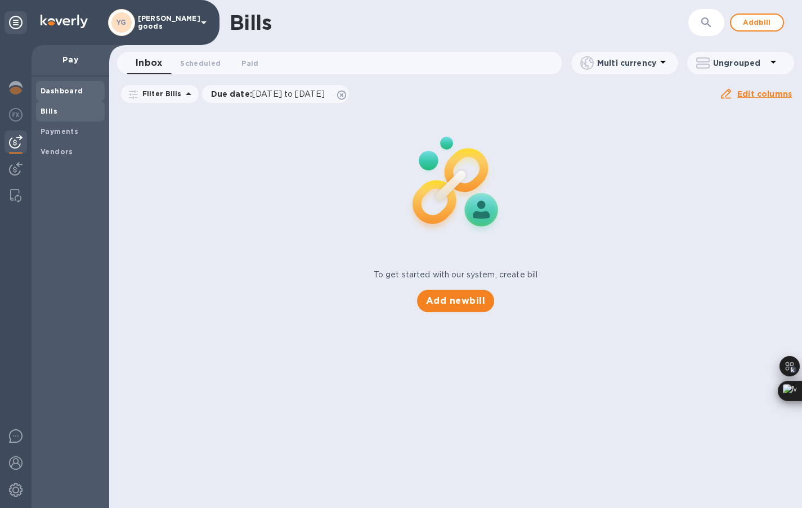
click at [66, 97] on div "Dashboard" at bounding box center [70, 91] width 69 height 20
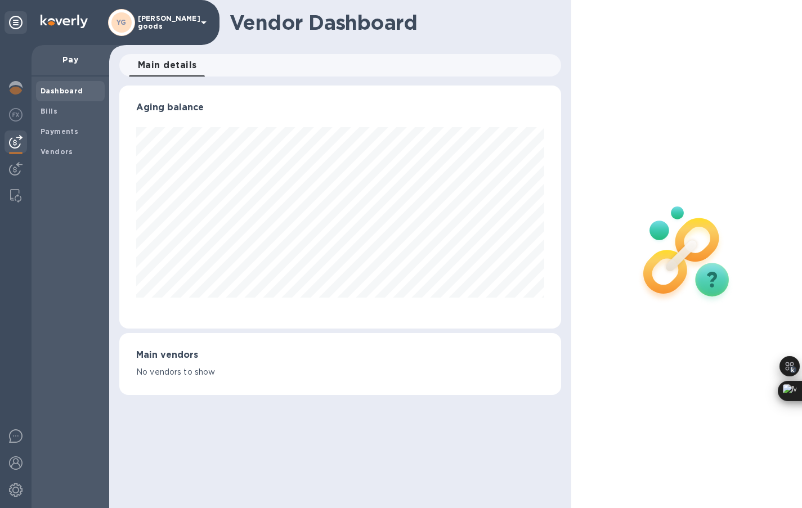
scroll to position [243, 442]
click at [66, 108] on span "Bills" at bounding box center [71, 111] width 60 height 11
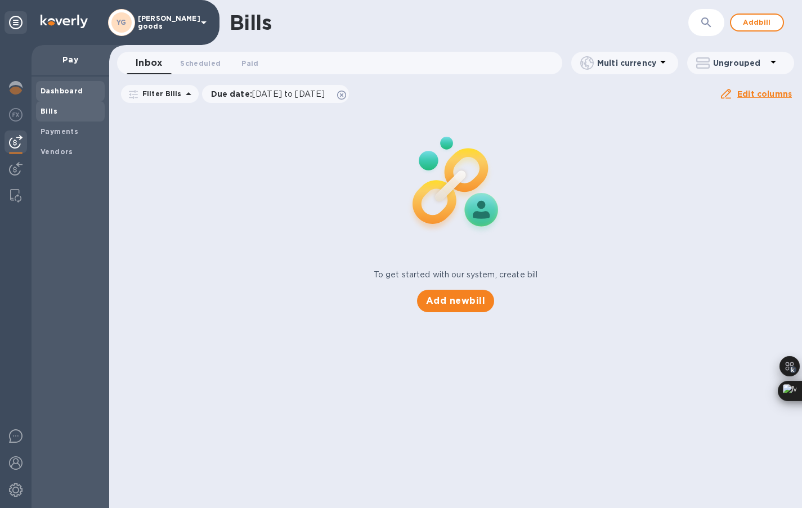
click at [66, 97] on div "Dashboard" at bounding box center [70, 91] width 69 height 20
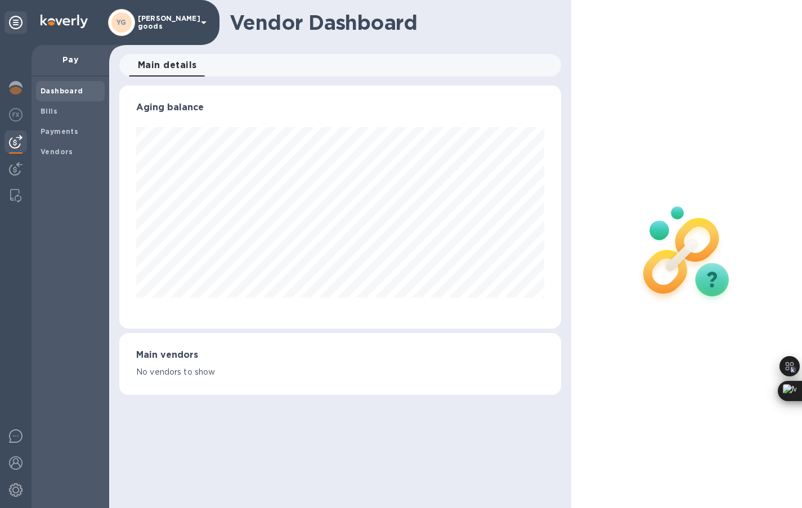
scroll to position [243, 442]
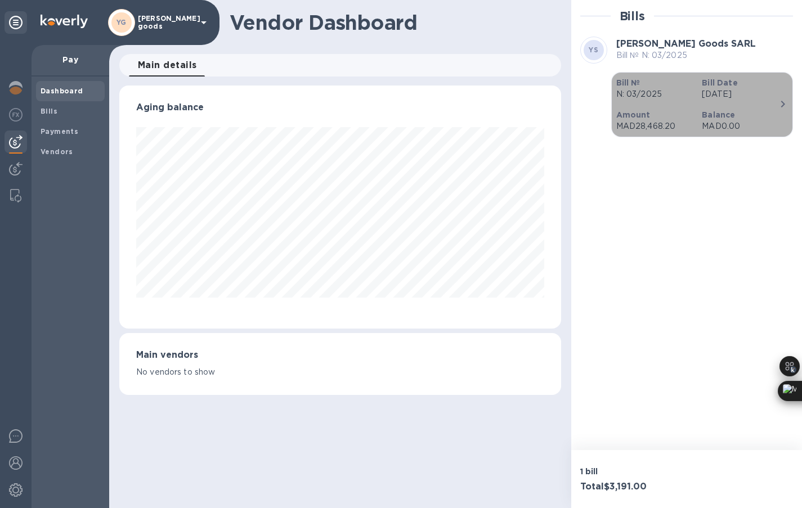
click at [743, 87] on p "Bill Date" at bounding box center [740, 82] width 77 height 11
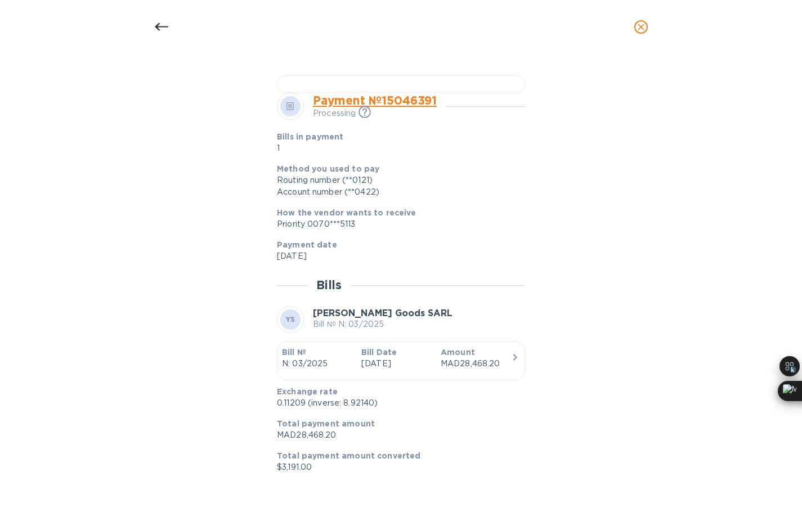
scroll to position [715, 0]
